Goal: Navigation & Orientation: Find specific page/section

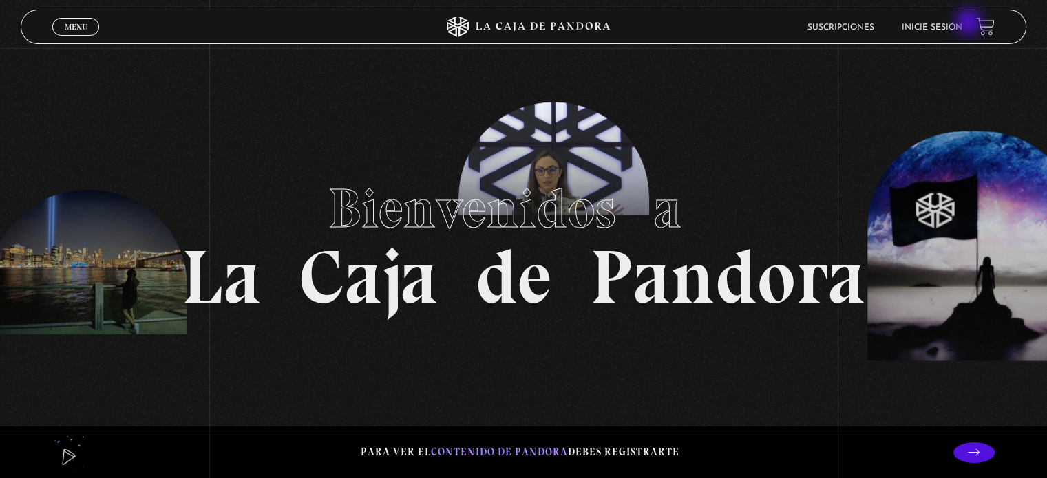
click at [962, 23] on link "Inicie sesión" at bounding box center [932, 27] width 61 height 8
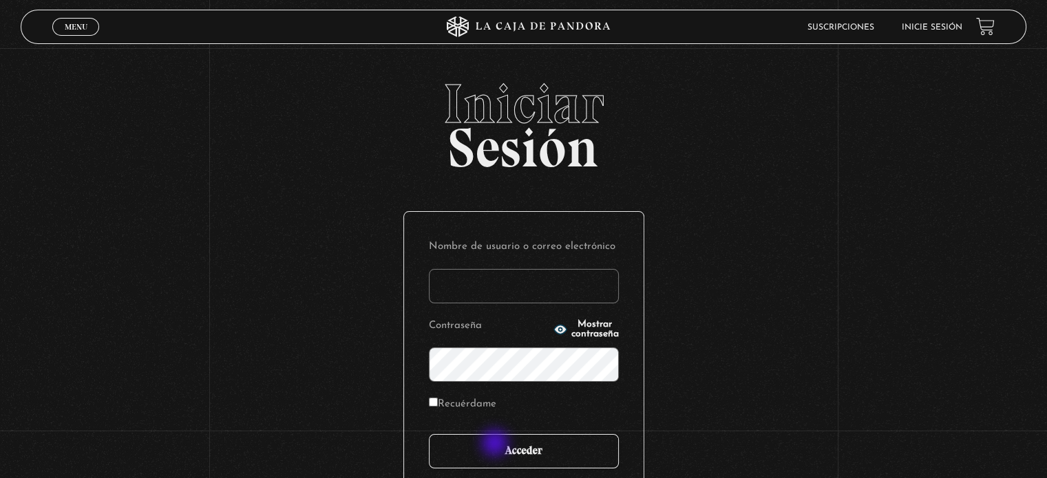
type input "[EMAIL_ADDRESS][DOMAIN_NAME]"
click at [496, 445] on input "Acceder" at bounding box center [524, 451] width 190 height 34
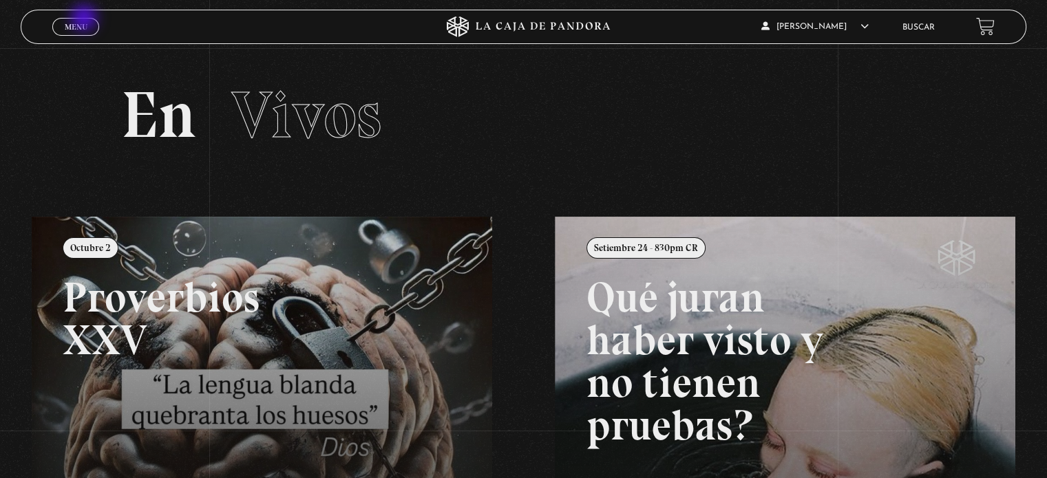
click at [85, 19] on link "Menu Cerrar" at bounding box center [75, 27] width 47 height 18
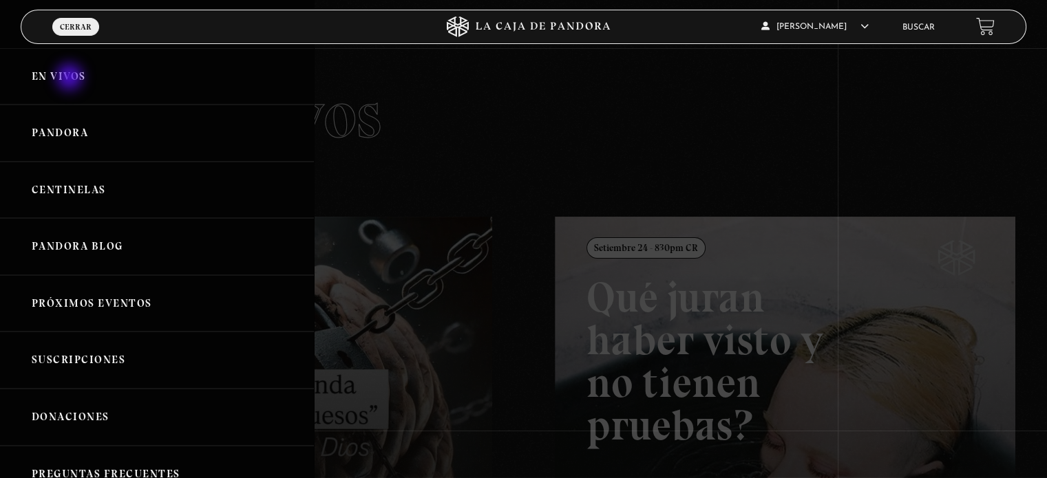
click at [71, 78] on link "En vivos" at bounding box center [157, 76] width 314 height 57
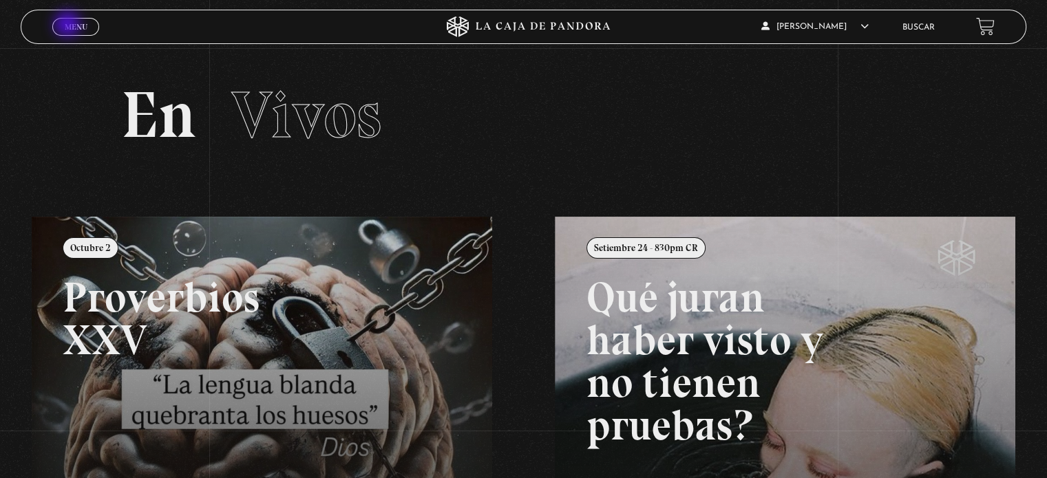
click at [69, 25] on span "Menu" at bounding box center [76, 27] width 23 height 8
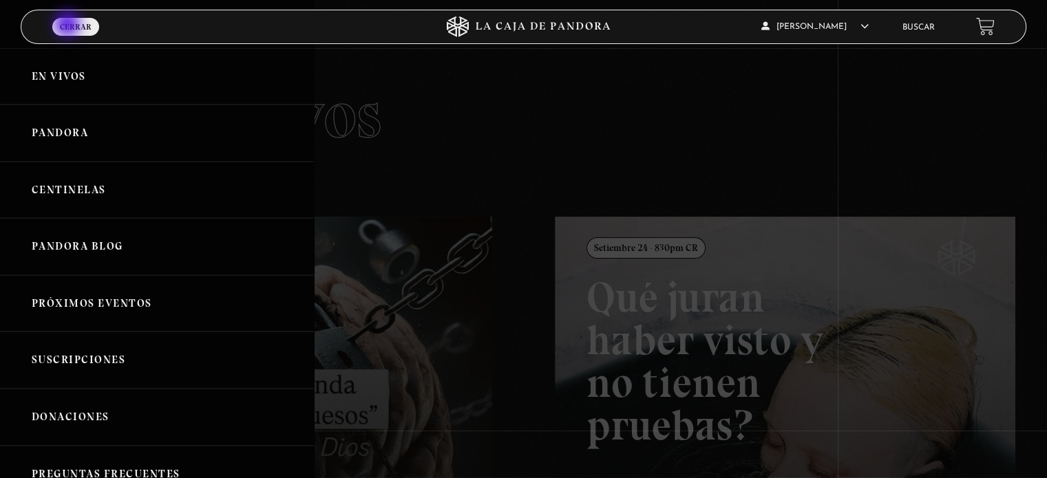
click at [69, 25] on link "Menu Cerrar" at bounding box center [75, 27] width 47 height 18
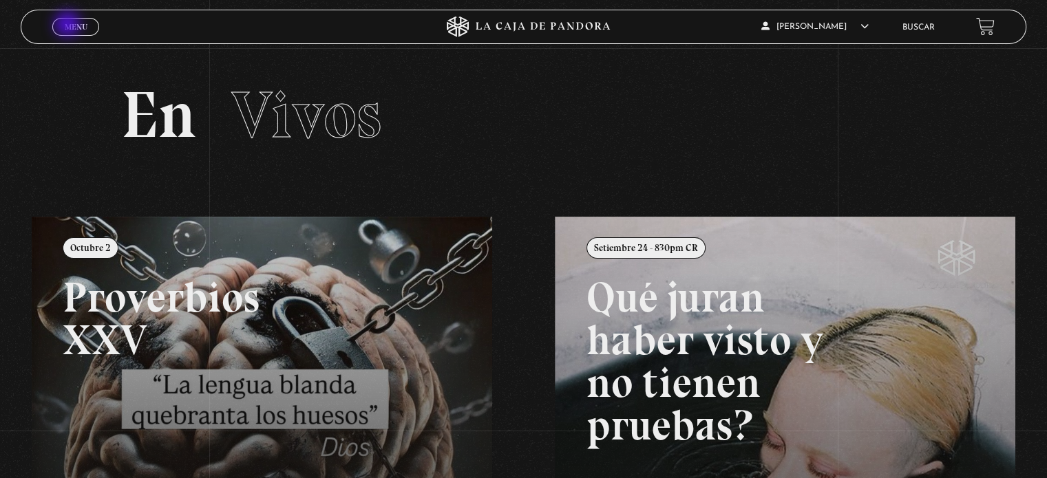
click at [69, 25] on span "Menu" at bounding box center [76, 27] width 23 height 8
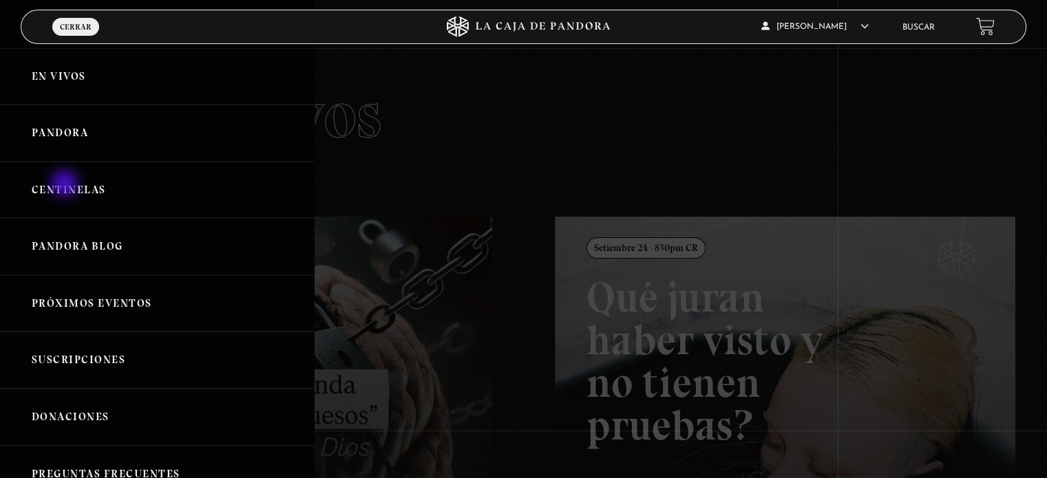
click at [66, 185] on link "Centinelas" at bounding box center [157, 190] width 314 height 57
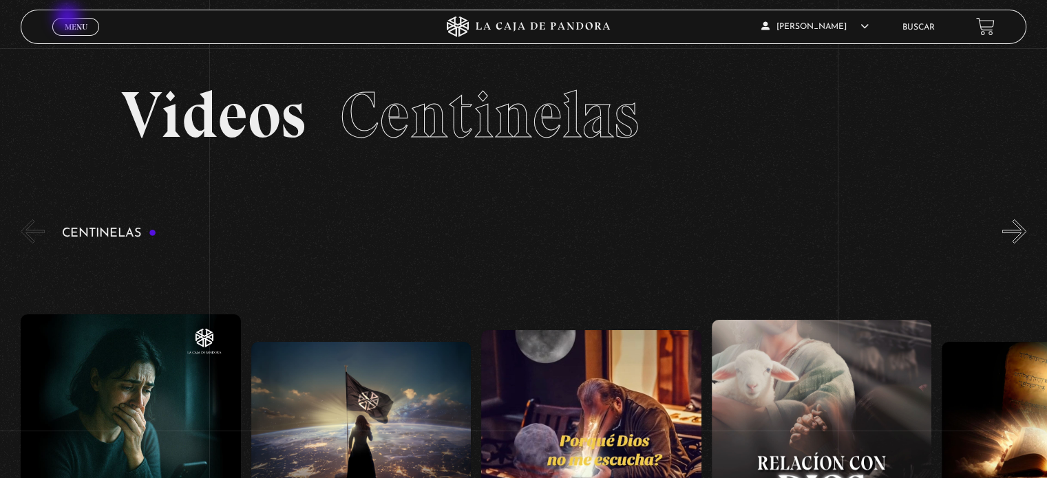
click at [69, 19] on link "Menu Cerrar" at bounding box center [75, 27] width 47 height 18
click at [67, 32] on link "Menu Cerrar" at bounding box center [75, 27] width 47 height 18
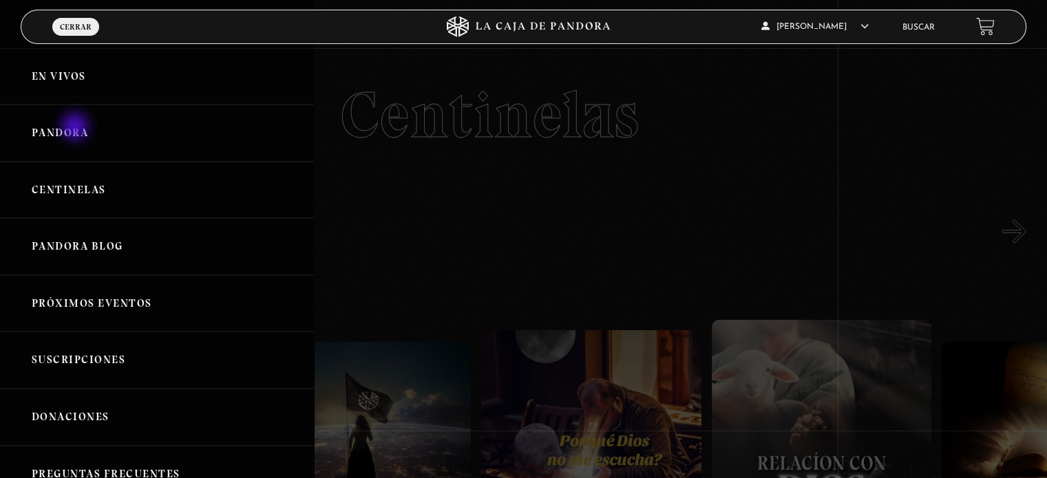
click at [76, 128] on link "Pandora" at bounding box center [157, 133] width 314 height 57
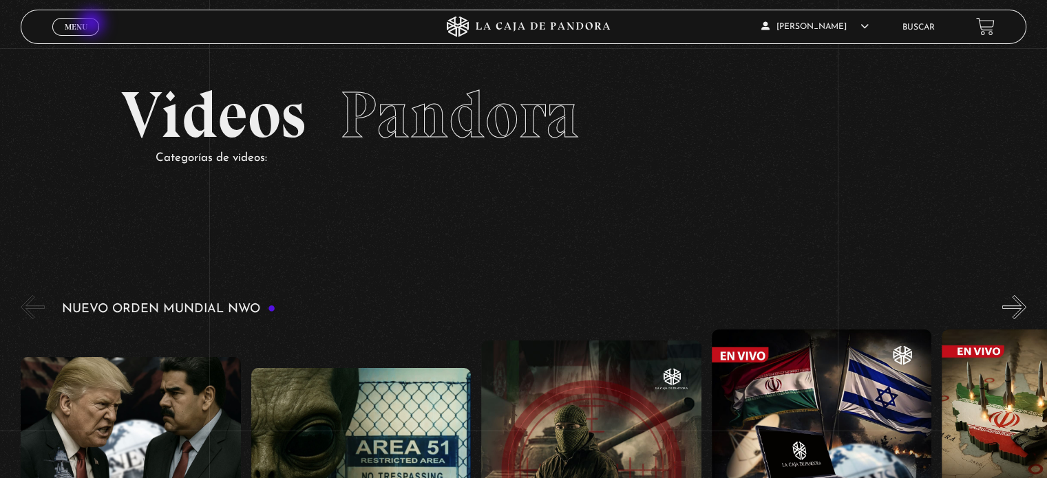
click at [93, 24] on link "Menu Cerrar" at bounding box center [75, 27] width 47 height 18
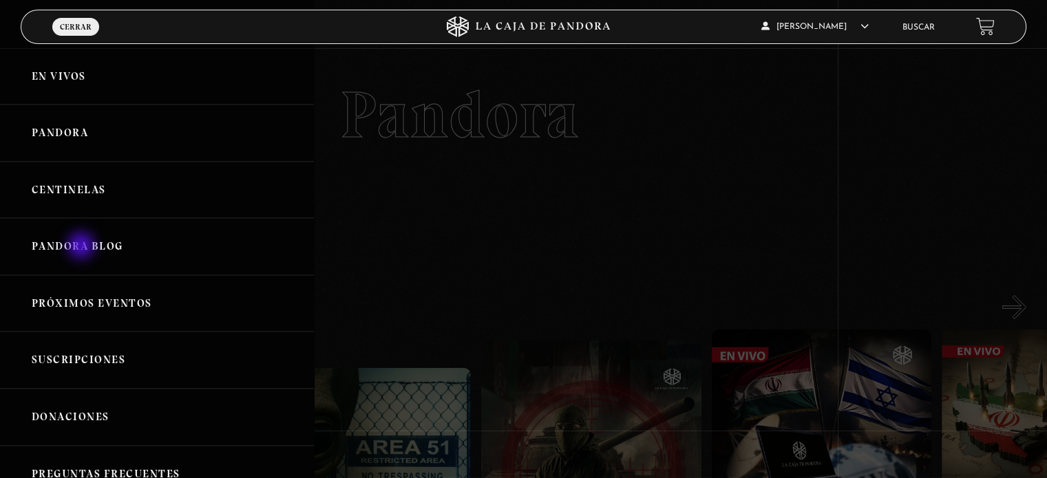
click at [83, 247] on link "Pandora Blog" at bounding box center [157, 246] width 314 height 57
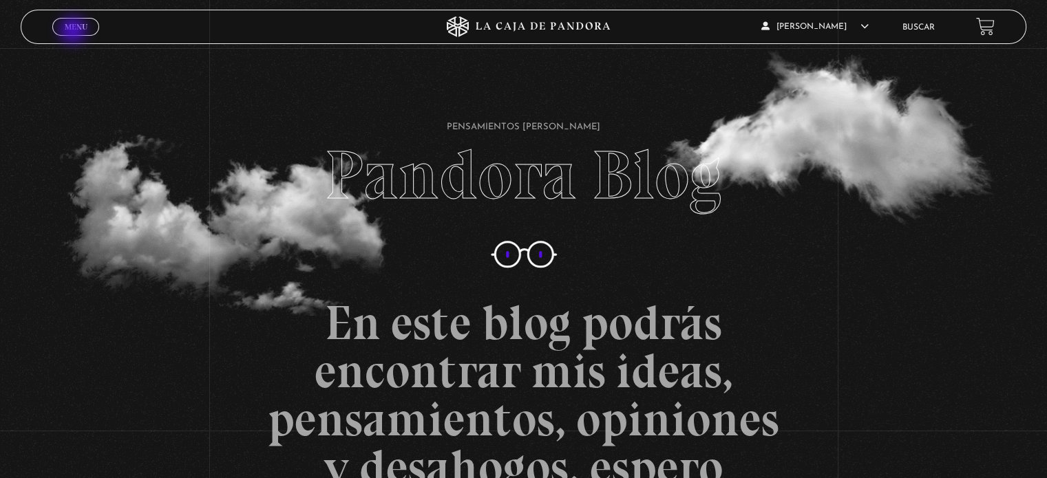
click at [74, 32] on link "Menu Cerrar" at bounding box center [75, 27] width 47 height 18
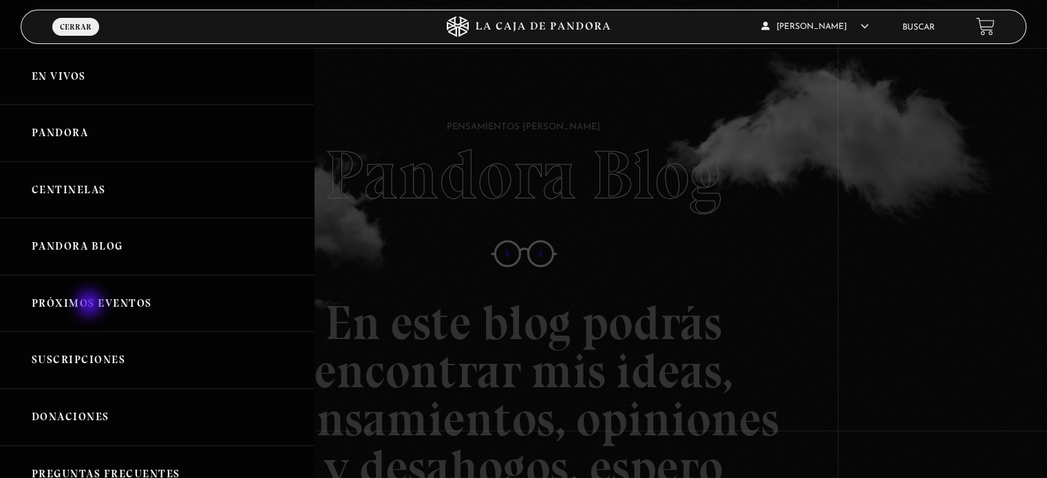
click at [91, 305] on link "Próximos Eventos" at bounding box center [157, 303] width 314 height 57
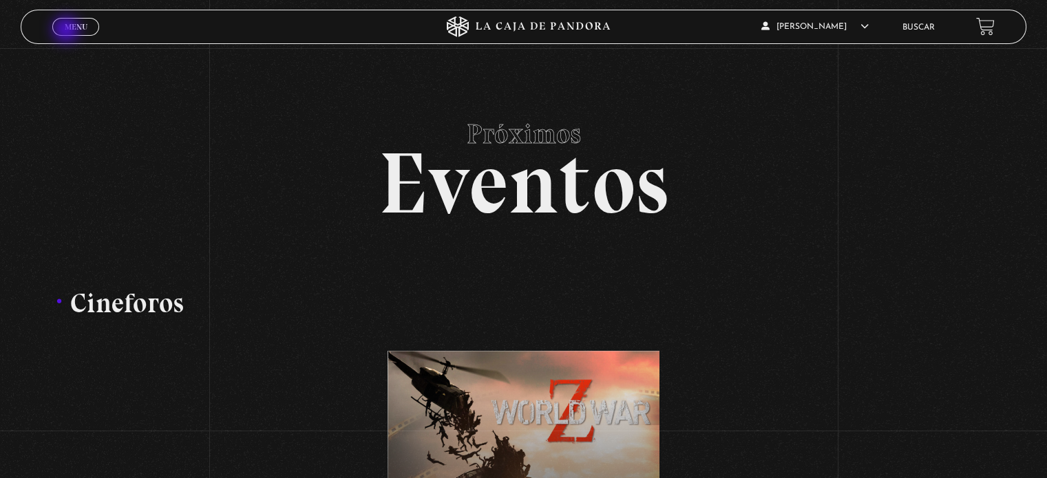
click at [67, 31] on span "Menu" at bounding box center [76, 27] width 23 height 8
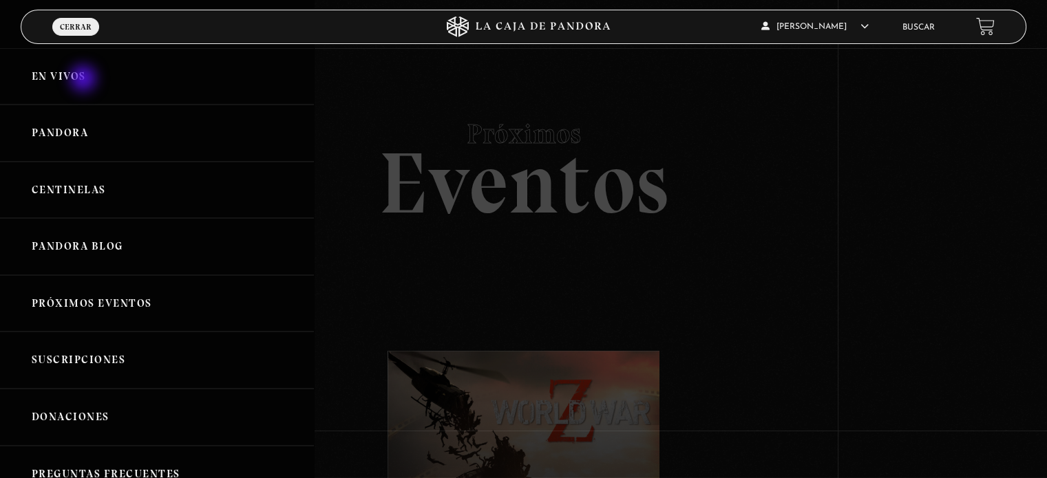
click at [85, 80] on link "En vivos" at bounding box center [157, 76] width 314 height 57
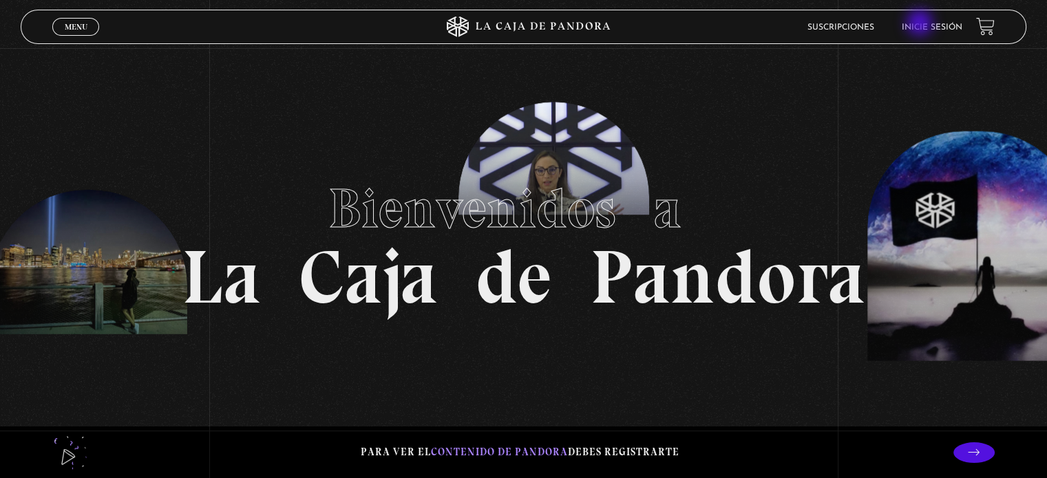
click at [921, 24] on link "Inicie sesión" at bounding box center [932, 27] width 61 height 8
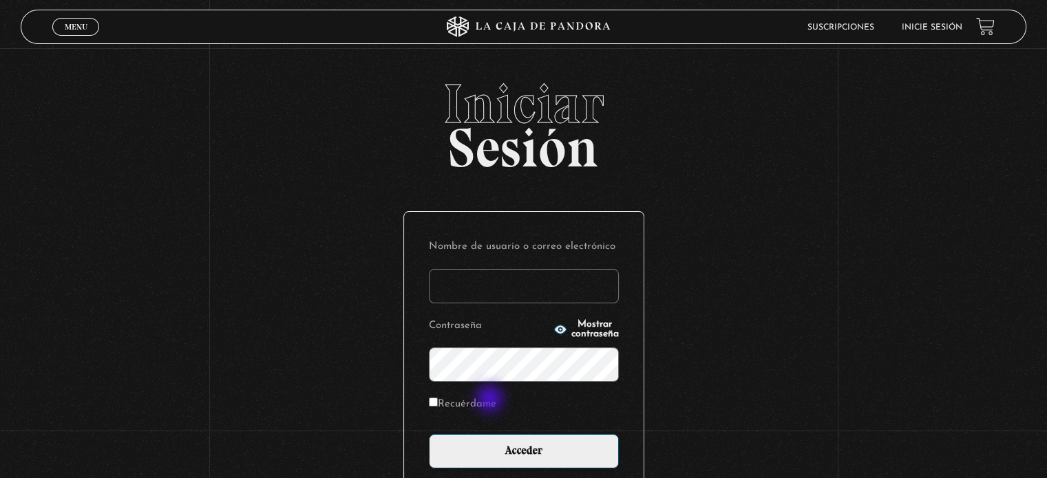
type input "[EMAIL_ADDRESS][DOMAIN_NAME]"
click at [491, 400] on label "Recuérdame" at bounding box center [462, 404] width 67 height 21
click at [438, 400] on input "Recuérdame" at bounding box center [433, 402] width 9 height 9
checkbox input "true"
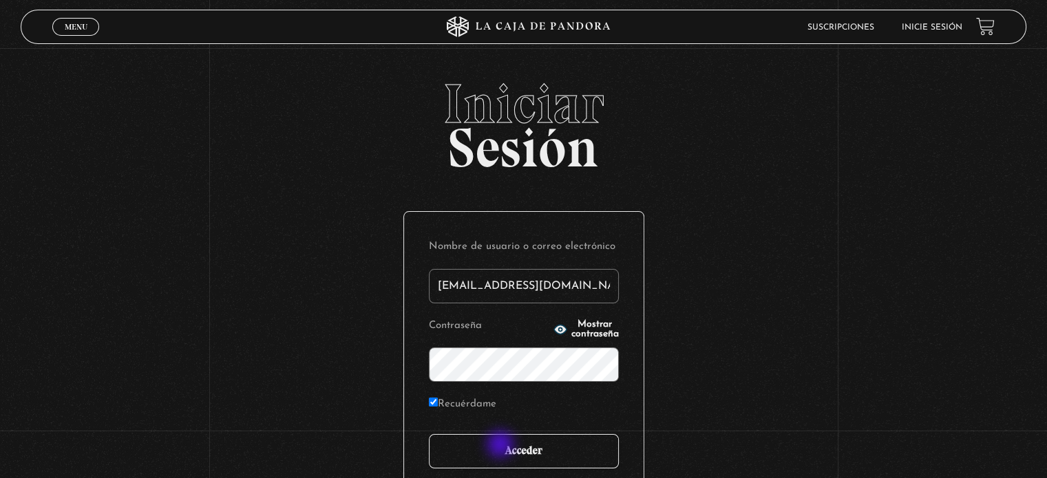
click at [502, 446] on input "Acceder" at bounding box center [524, 451] width 190 height 34
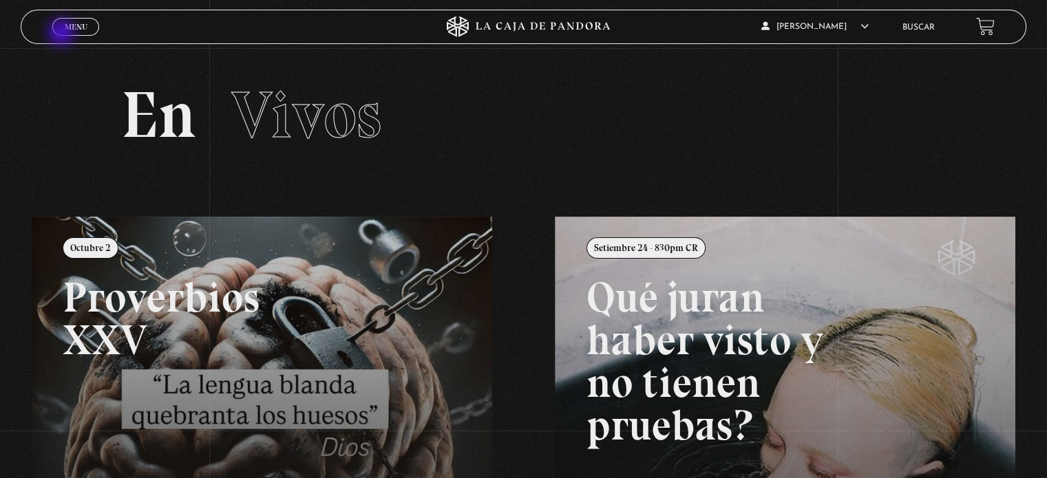
click at [63, 34] on span "Cerrar" at bounding box center [76, 39] width 32 height 10
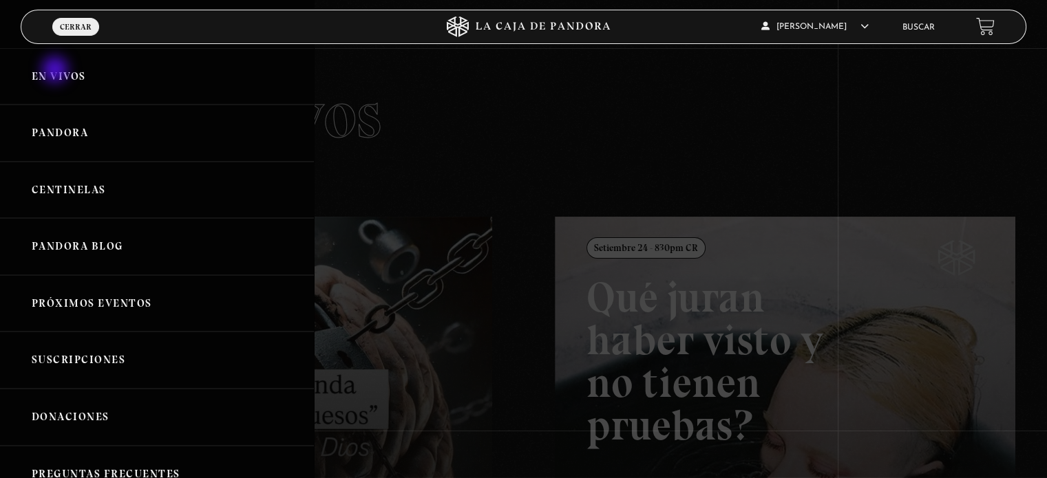
click at [56, 71] on link "En vivos" at bounding box center [157, 76] width 314 height 57
